Goal: Navigation & Orientation: Find specific page/section

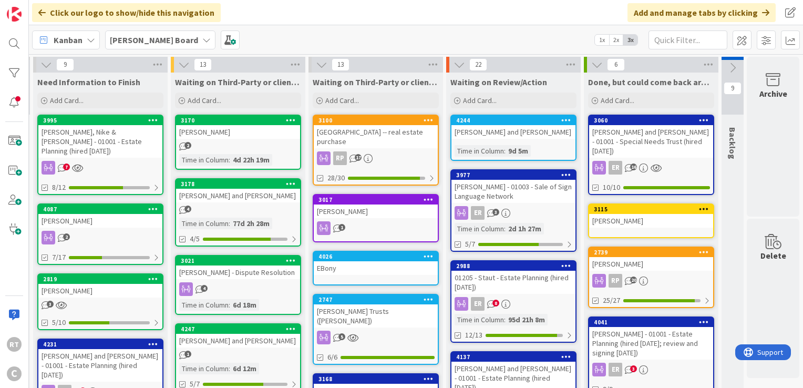
click at [722, 62] on button at bounding box center [733, 68] width 22 height 16
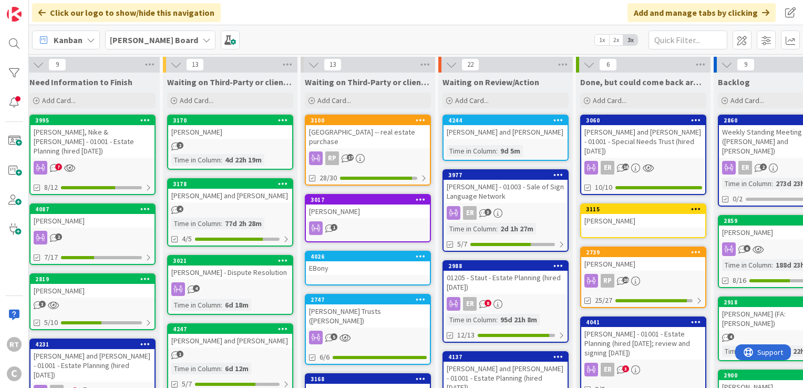
click at [742, 135] on div "Weekly Standing Meeting ([PERSON_NAME] and [PERSON_NAME])" at bounding box center [781, 141] width 124 height 33
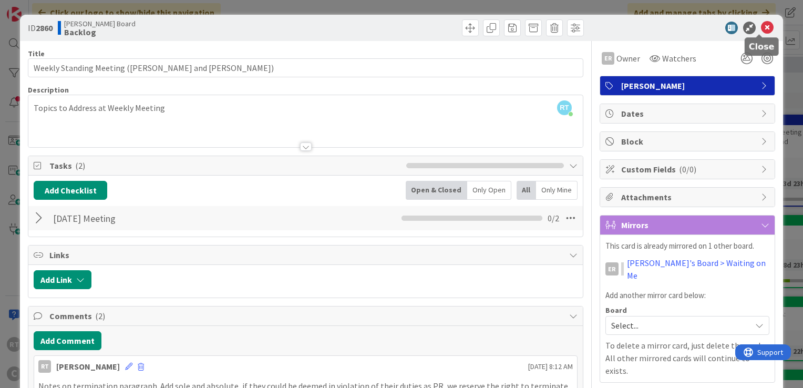
click at [761, 24] on icon at bounding box center [767, 28] width 13 height 13
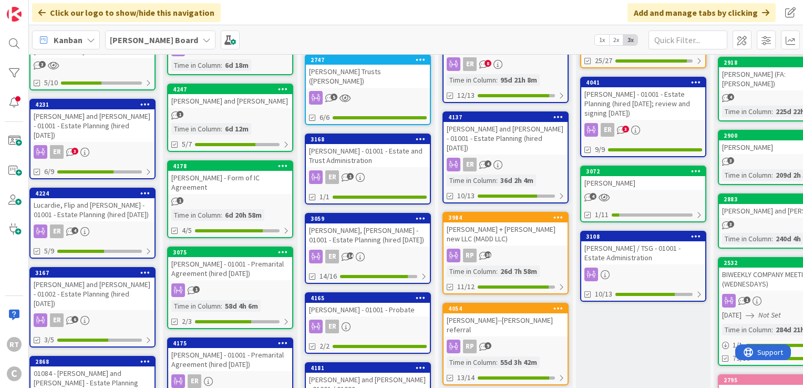
scroll to position [240, 384]
click at [742, 268] on div "BIWEEKLY COMPANY MEETING AGENDA (WEDNESDAYS)" at bounding box center [781, 279] width 124 height 23
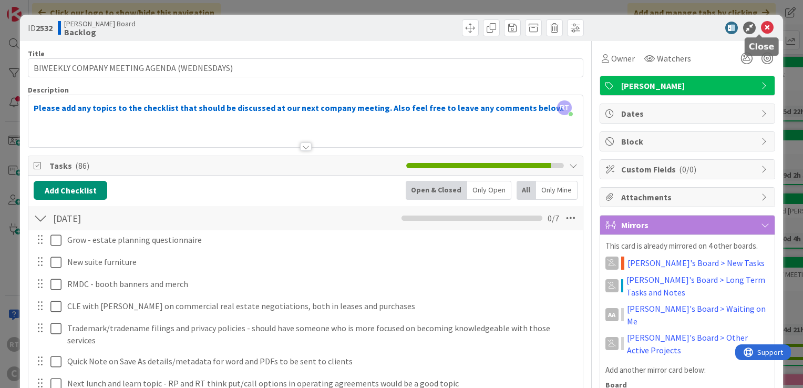
click at [761, 29] on icon at bounding box center [767, 28] width 13 height 13
